Goal: Information Seeking & Learning: Understand process/instructions

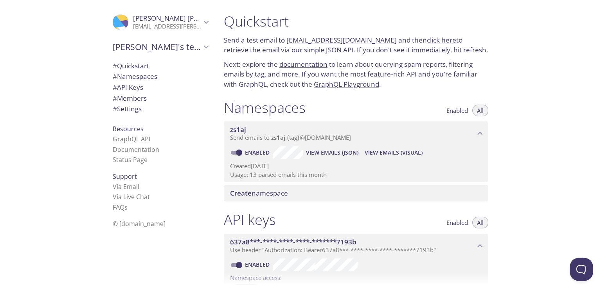
click at [427, 40] on link "click here" at bounding box center [441, 40] width 29 height 9
click at [308, 63] on link "documentation" at bounding box center [303, 64] width 48 height 9
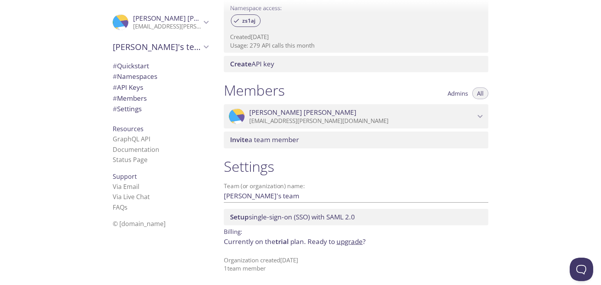
scroll to position [271, 0]
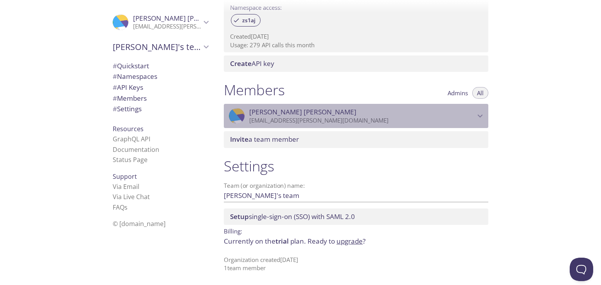
click at [286, 115] on span "[PERSON_NAME]" at bounding box center [302, 112] width 107 height 9
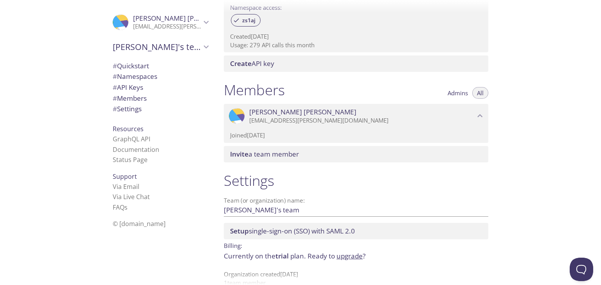
click at [478, 118] on icon "Romeo Briones" at bounding box center [480, 116] width 10 height 10
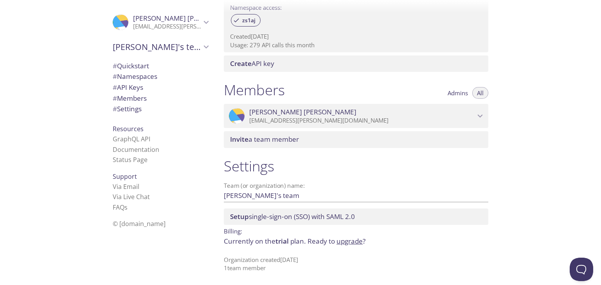
click at [269, 218] on span "Setup single-sign-on (SSO) with SAML 2.0" at bounding box center [292, 216] width 125 height 9
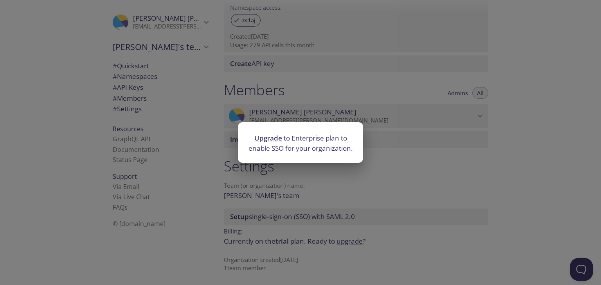
click at [423, 127] on div "Upgrade to Enterprise plan to enable SSO for your organization." at bounding box center [300, 142] width 601 height 285
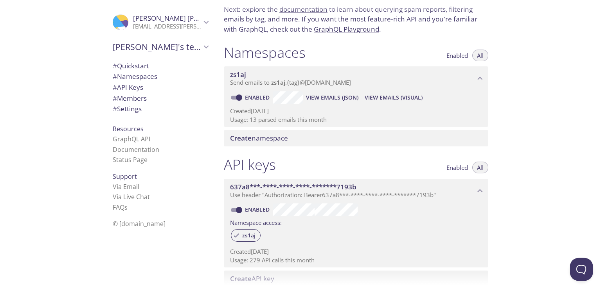
scroll to position [36, 0]
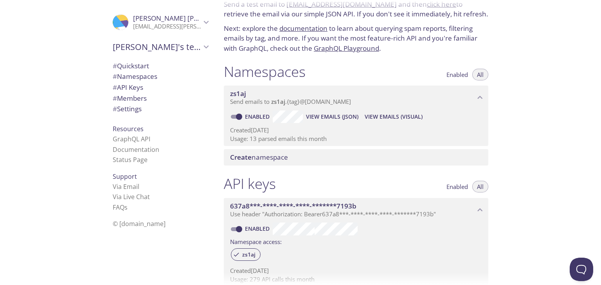
click at [457, 75] on span "Enabled" at bounding box center [457, 75] width 22 height 0
click at [479, 75] on span "All" at bounding box center [480, 75] width 7 height 0
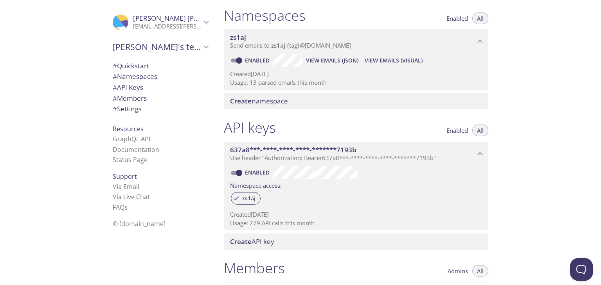
scroll to position [62, 0]
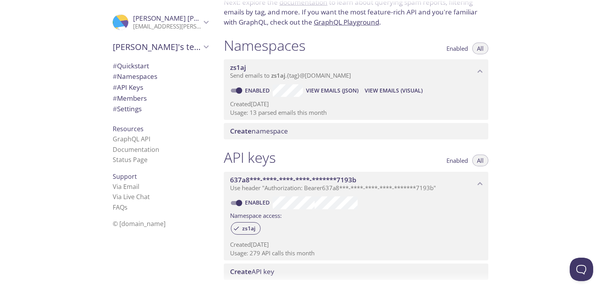
click at [394, 88] on span "View Emails (Visual)" at bounding box center [393, 90] width 58 height 9
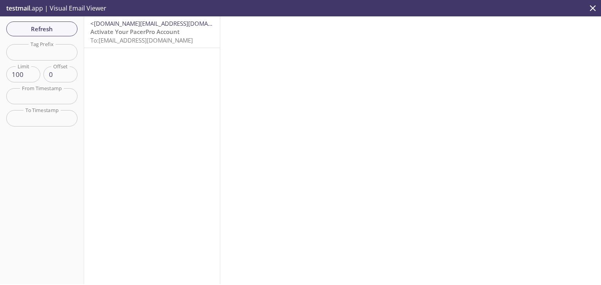
click at [163, 41] on span "To: [EMAIL_ADDRESS][DOMAIN_NAME]" at bounding box center [141, 40] width 102 height 8
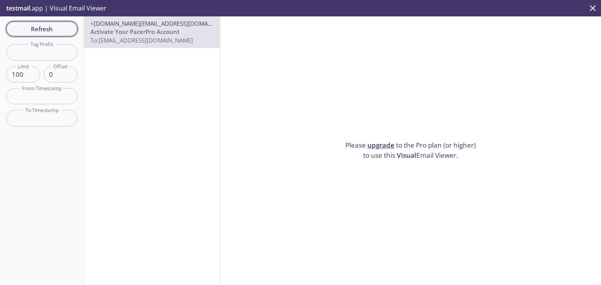
click at [26, 35] on button "Refresh" at bounding box center [41, 29] width 71 height 15
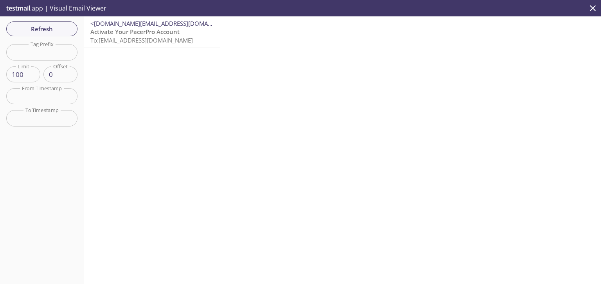
click at [589, 9] on icon "close" at bounding box center [592, 8] width 10 height 10
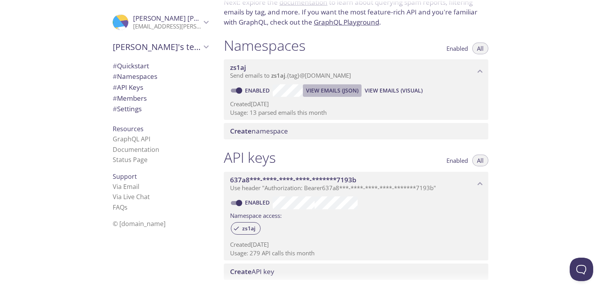
click at [319, 91] on span "View Emails (JSON)" at bounding box center [332, 90] width 52 height 9
click at [400, 91] on span "View Emails (Visual)" at bounding box center [393, 90] width 58 height 9
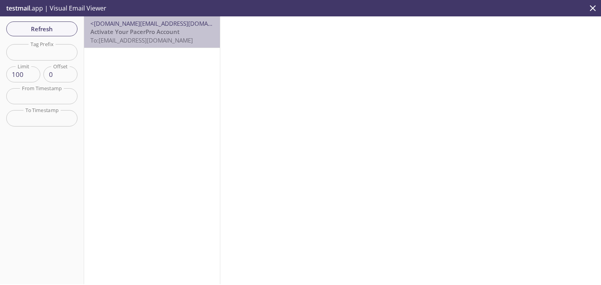
click at [153, 35] on span "Activate Your PacerPro Account" at bounding box center [134, 32] width 89 height 8
